Goal: Find specific page/section: Find specific page/section

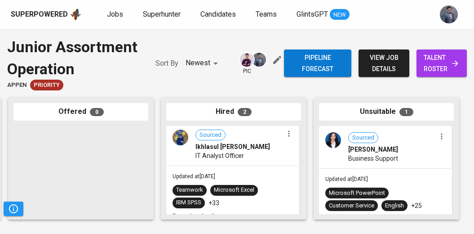
scroll to position [192, 0]
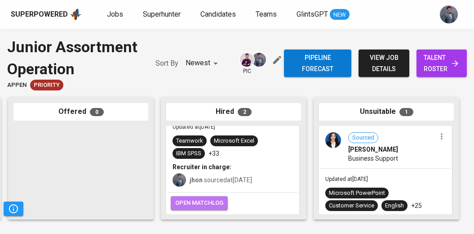
click at [207, 203] on span "open matchlog" at bounding box center [199, 203] width 48 height 10
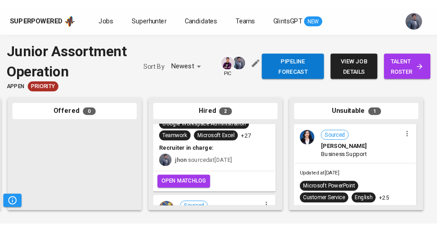
scroll to position [69, 0]
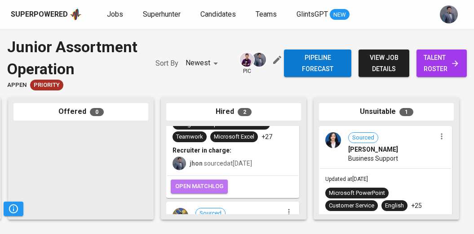
click at [214, 187] on span "open matchlog" at bounding box center [199, 186] width 48 height 10
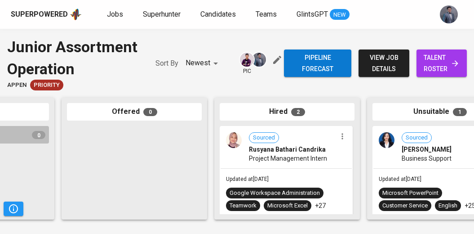
scroll to position [0, 596]
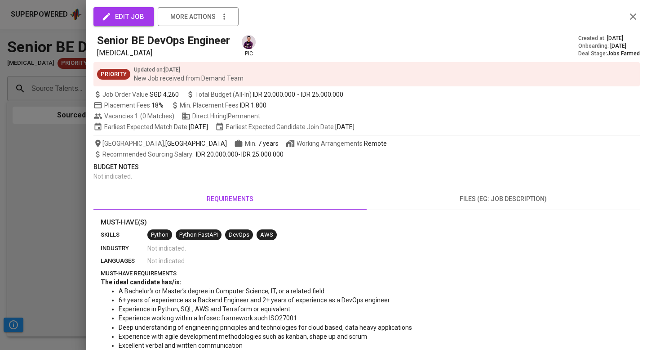
click at [628, 20] on icon "button" at bounding box center [633, 16] width 11 height 11
